Goal: Task Accomplishment & Management: Complete application form

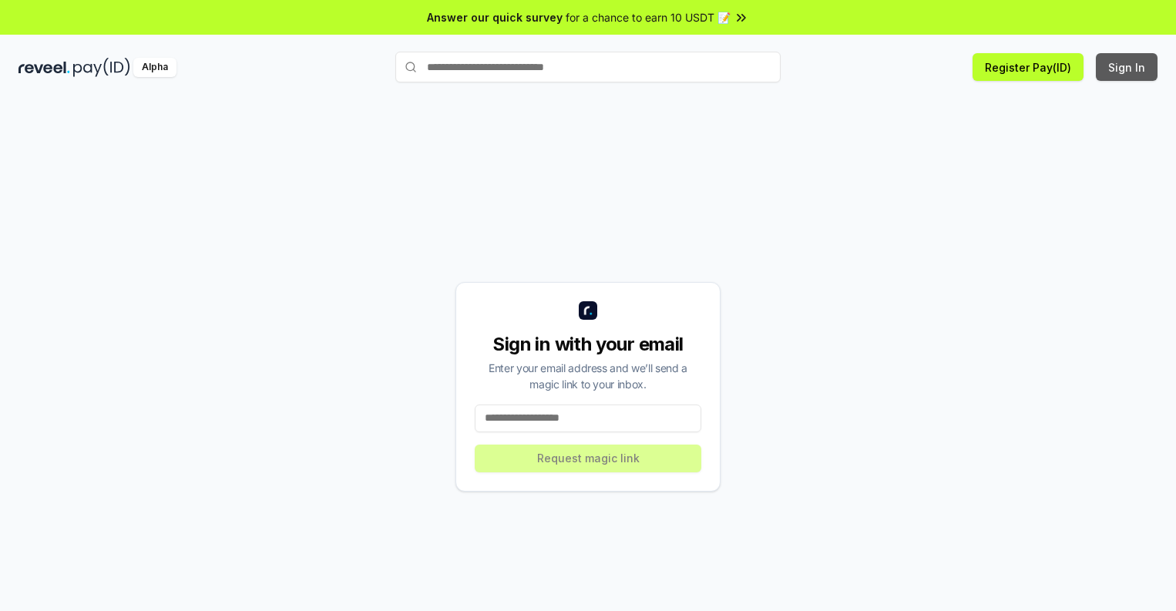
click at [1128, 67] on button "Sign In" at bounding box center [1127, 67] width 62 height 28
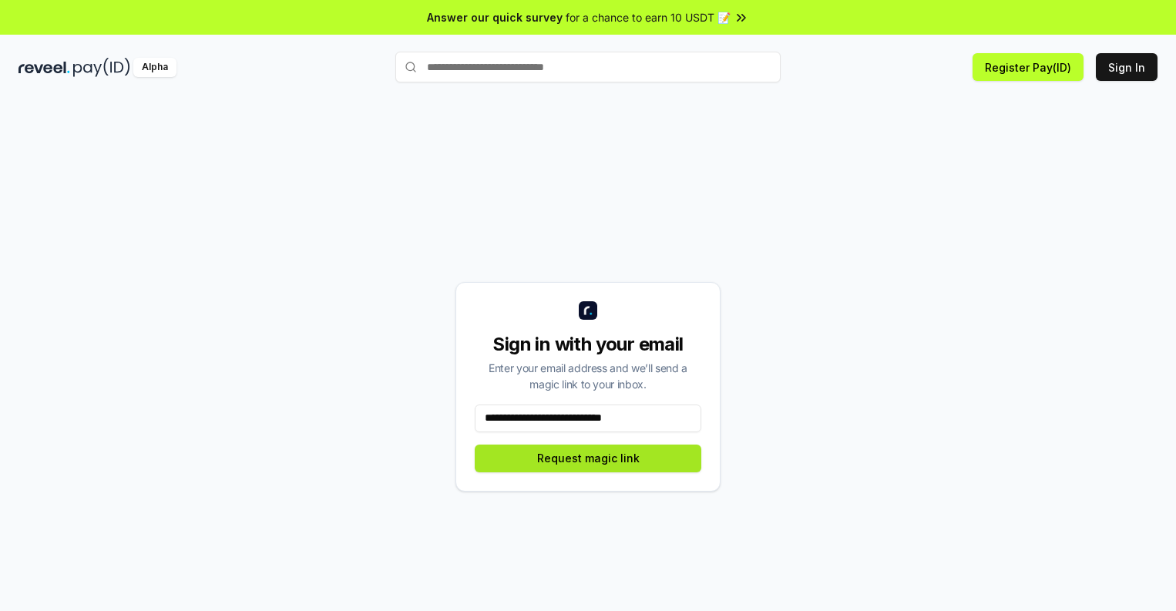
type input "**********"
click at [588, 458] on button "Request magic link" at bounding box center [588, 459] width 227 height 28
